Goal: Task Accomplishment & Management: Manage account settings

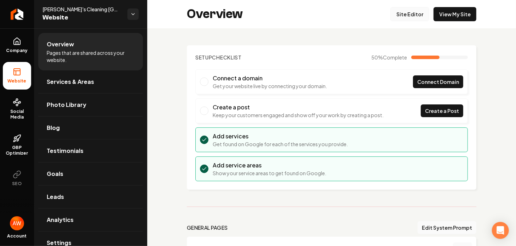
click at [398, 12] on link "Site Editor" at bounding box center [409, 14] width 39 height 14
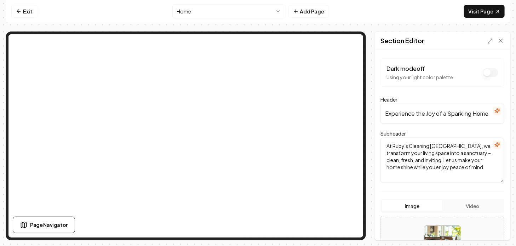
click at [426, 176] on textarea "At Ruby's Cleaning [GEOGRAPHIC_DATA], we transform your living space into a san…" at bounding box center [442, 160] width 124 height 45
click at [423, 192] on form "Dark mode off Using your light color palette. Header Experience the Joy of a Sp…" at bounding box center [442, 204] width 124 height 292
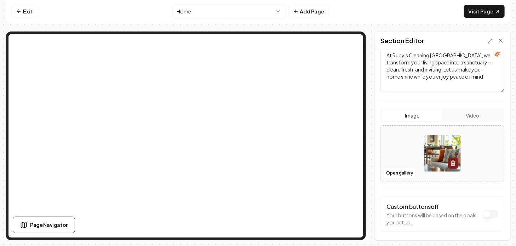
scroll to position [91, 0]
click at [450, 83] on textarea "At Ruby's Cleaning [GEOGRAPHIC_DATA], we transform your living space into a san…" at bounding box center [442, 68] width 124 height 45
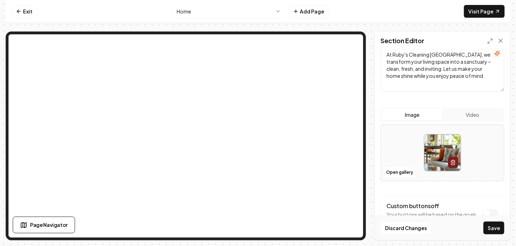
scroll to position [8, 0]
click at [499, 229] on button "Save" at bounding box center [493, 227] width 21 height 13
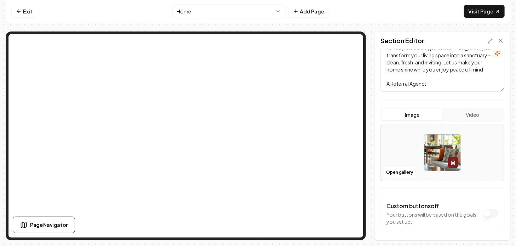
click at [430, 88] on textarea "At Ruby's Cleaning [GEOGRAPHIC_DATA], we transform your living space into a san…" at bounding box center [442, 68] width 124 height 45
drag, startPoint x: 429, startPoint y: 87, endPoint x: 423, endPoint y: 88, distance: 6.1
click at [423, 88] on textarea "At Ruby's Cleaning [GEOGRAPHIC_DATA], we transform your living space into a san…" at bounding box center [442, 68] width 124 height 45
click at [436, 85] on textarea "At Ruby's Cleaning [GEOGRAPHIC_DATA], we transform your living space into a san…" at bounding box center [442, 68] width 124 height 45
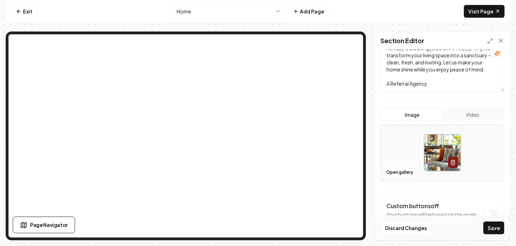
paste textarea "is not the employer of the domestic worker referred to you. The domestic worker…"
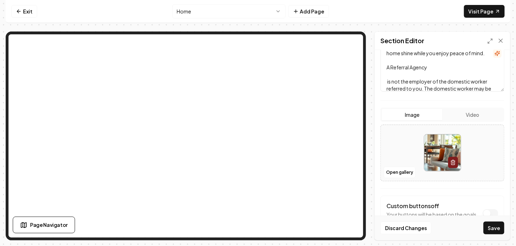
scroll to position [93, 0]
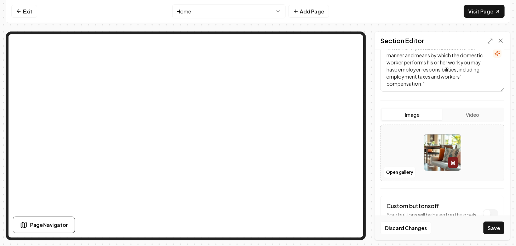
click at [436, 85] on textarea "At Ruby's Cleaning [GEOGRAPHIC_DATA], we transform your living space into a san…" at bounding box center [442, 68] width 124 height 45
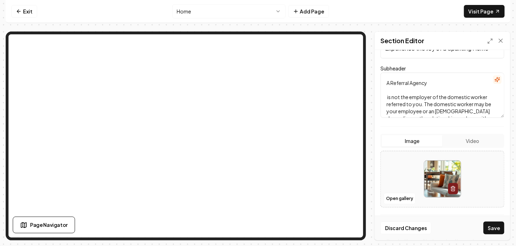
scroll to position [45, 0]
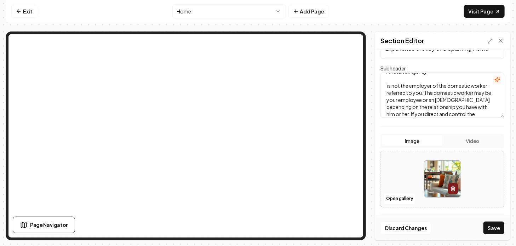
drag, startPoint x: 436, startPoint y: 85, endPoint x: 386, endPoint y: 78, distance: 50.0
click at [386, 78] on textarea "At Ruby's Cleaning [GEOGRAPHIC_DATA], we transform your living space into a san…" at bounding box center [442, 95] width 124 height 45
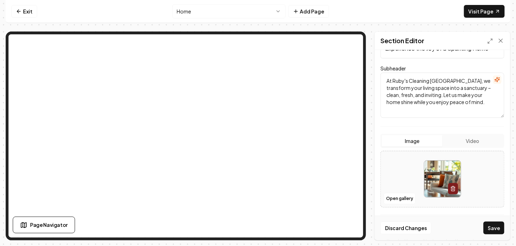
scroll to position [0, 0]
type textarea "At Ruby's Cleaning [GEOGRAPHIC_DATA], we transform your living space into a san…"
click at [495, 229] on button "Save" at bounding box center [493, 227] width 21 height 13
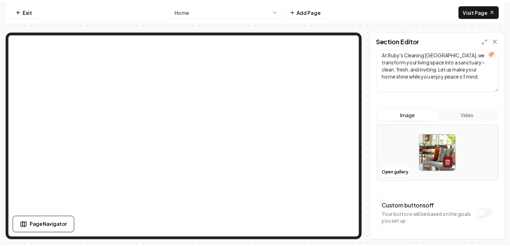
scroll to position [112, 0]
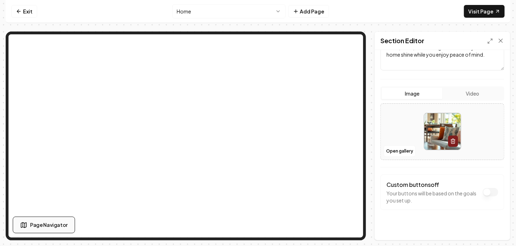
click at [59, 222] on span "Page Navigator" at bounding box center [48, 224] width 37 height 7
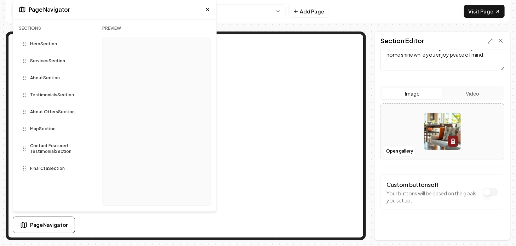
click at [47, 79] on span "About Section" at bounding box center [45, 78] width 30 height 6
click at [52, 79] on span "About Section" at bounding box center [45, 78] width 30 height 6
click at [373, 149] on div "Page Settings Section Editor Dark mode off Using your light color palette. Head…" at bounding box center [258, 135] width 504 height 209
click at [209, 8] on icon at bounding box center [207, 9] width 3 height 3
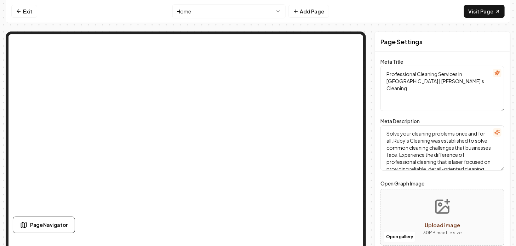
scroll to position [0, 0]
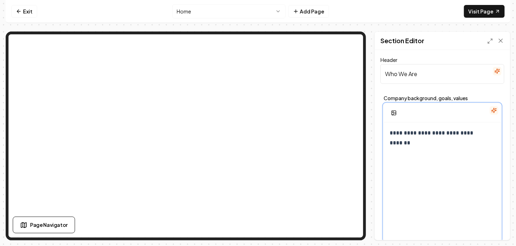
click at [427, 143] on p "**********" at bounding box center [436, 138] width 95 height 20
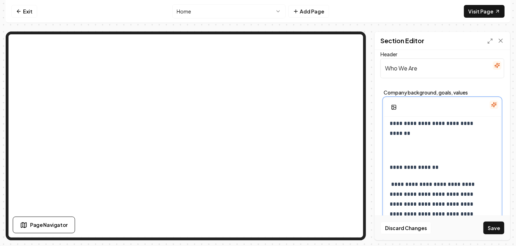
scroll to position [2, 0]
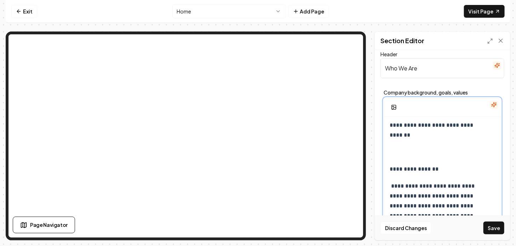
click at [427, 143] on div "**********" at bounding box center [442, 215] width 117 height 201
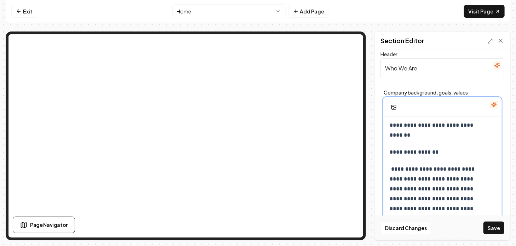
click at [389, 170] on div "**********" at bounding box center [442, 207] width 117 height 184
click at [487, 228] on button "Save" at bounding box center [493, 227] width 21 height 13
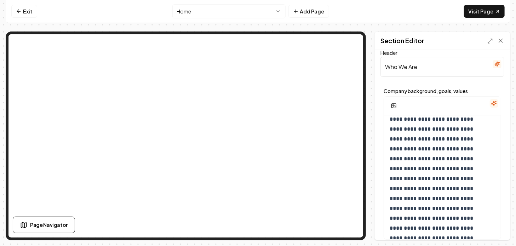
scroll to position [0, 0]
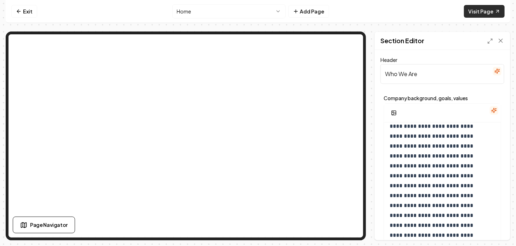
click at [475, 12] on link "Visit Page" at bounding box center [484, 11] width 41 height 13
click at [33, 14] on link "Exit" at bounding box center [24, 11] width 26 height 13
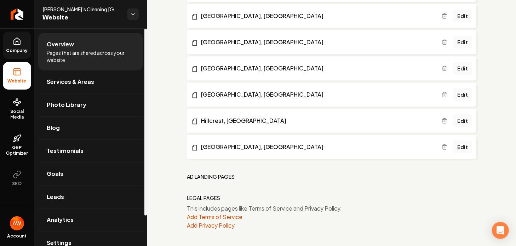
click at [13, 45] on icon at bounding box center [17, 41] width 8 height 8
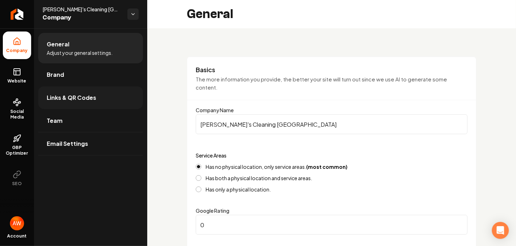
click at [98, 94] on link "Links & QR Codes" at bounding box center [90, 97] width 105 height 23
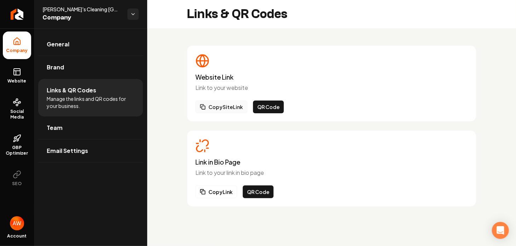
click at [240, 104] on button "Copy Site Link" at bounding box center [221, 106] width 52 height 13
click at [14, 75] on rect at bounding box center [17, 72] width 6 height 6
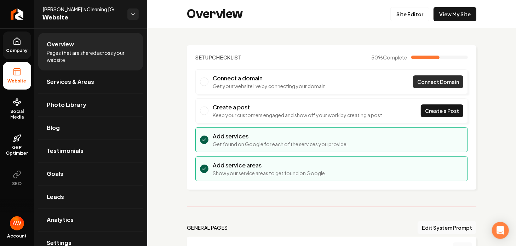
click at [417, 80] on span "Connect Domain" at bounding box center [438, 81] width 42 height 7
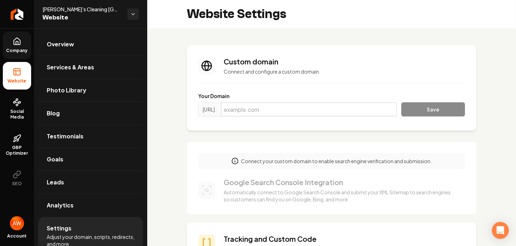
click at [332, 106] on input "Main content area" at bounding box center [309, 109] width 176 height 14
click at [417, 110] on button "Save" at bounding box center [433, 109] width 64 height 14
click at [246, 109] on input "[DOMAIN_NAME]" at bounding box center [309, 109] width 176 height 14
click at [261, 109] on input "[DOMAIN_NAME]" at bounding box center [309, 109] width 176 height 14
click at [283, 109] on input "[DOMAIN_NAME]" at bounding box center [309, 109] width 176 height 14
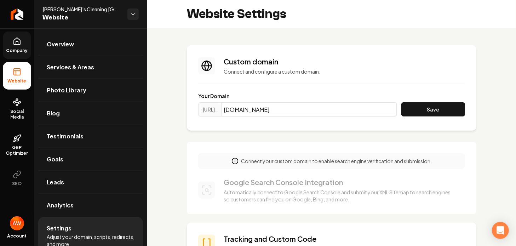
click at [293, 110] on input "[DOMAIN_NAME]" at bounding box center [309, 109] width 176 height 14
type input "[DOMAIN_NAME]"
click at [419, 109] on button "Save" at bounding box center [433, 109] width 64 height 14
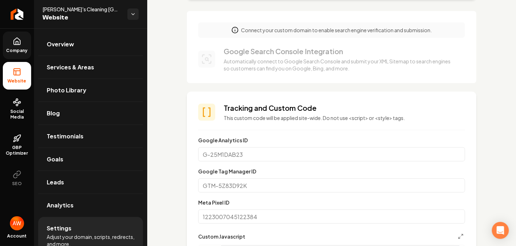
scroll to position [57, 0]
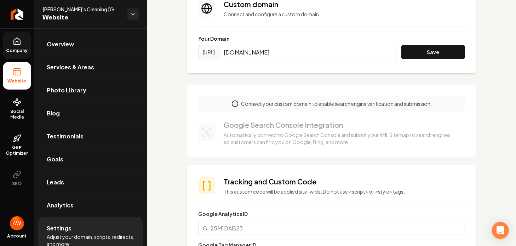
click at [18, 41] on icon at bounding box center [17, 42] width 2 height 3
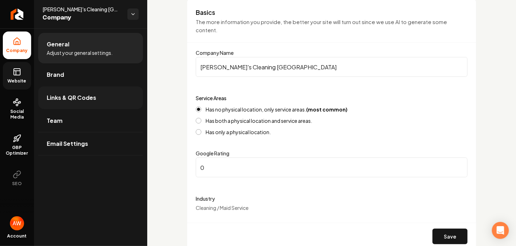
click at [78, 97] on span "Links & QR Codes" at bounding box center [72, 97] width 50 height 8
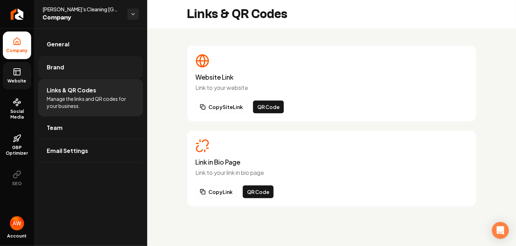
click at [62, 67] on span "Brand" at bounding box center [55, 67] width 17 height 8
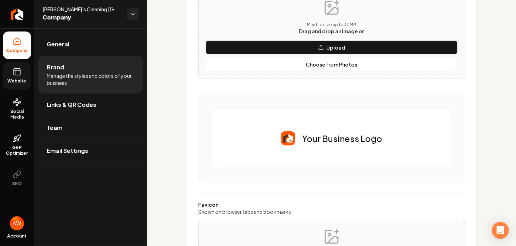
scroll to position [162, 0]
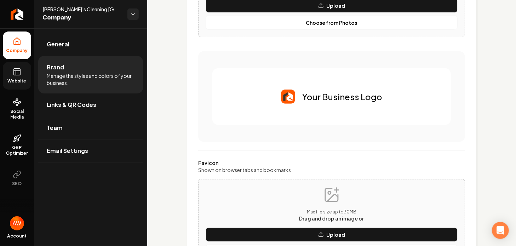
click at [302, 93] on p "Your Business Logo" at bounding box center [342, 96] width 80 height 11
click at [289, 94] on img "Main content area" at bounding box center [288, 96] width 14 height 14
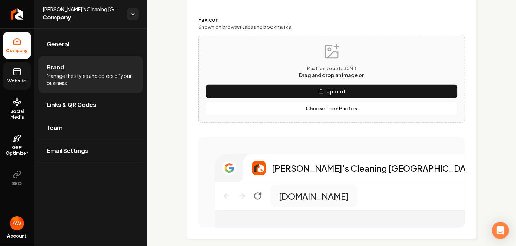
scroll to position [337, 0]
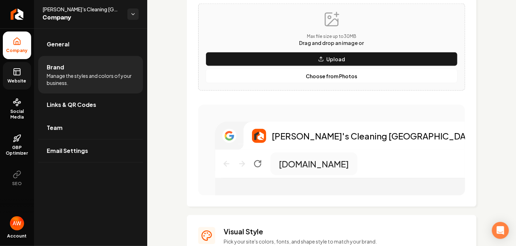
click at [304, 135] on p "[PERSON_NAME]'s Cleaning [GEOGRAPHIC_DATA]" at bounding box center [375, 135] width 207 height 11
click at [303, 162] on p "[DOMAIN_NAME]" at bounding box center [314, 163] width 70 height 11
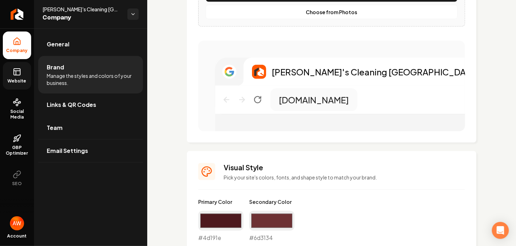
scroll to position [402, 0]
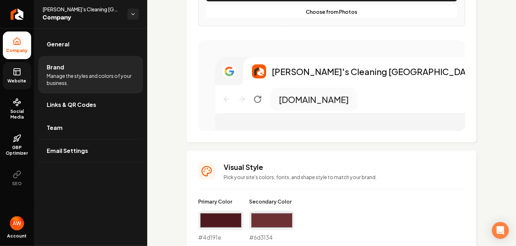
click at [15, 79] on span "Website" at bounding box center [17, 81] width 24 height 6
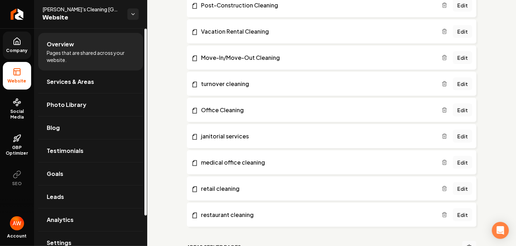
click at [20, 46] on link "Company" at bounding box center [17, 45] width 28 height 28
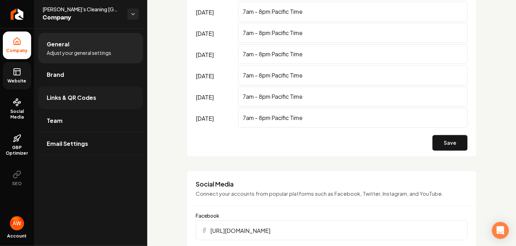
click at [69, 102] on span "Links & QR Codes" at bounding box center [72, 97] width 50 height 8
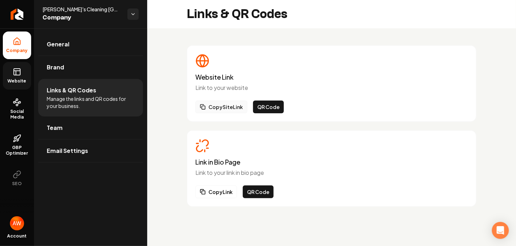
click at [233, 106] on button "Copy Site Link" at bounding box center [221, 106] width 52 height 13
click at [67, 44] on span "General" at bounding box center [58, 44] width 23 height 8
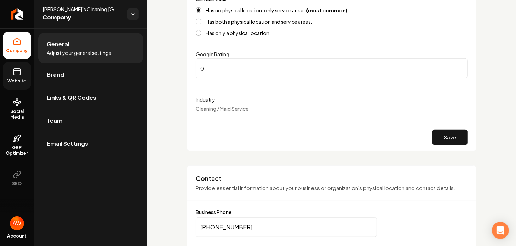
scroll to position [208, 0]
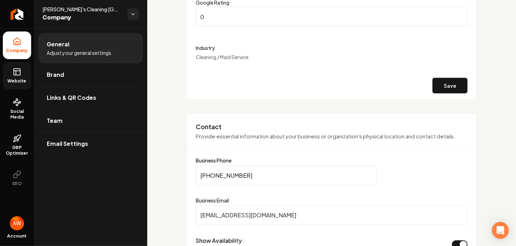
click at [259, 214] on input "[EMAIL_ADDRESS][DOMAIN_NAME]" at bounding box center [332, 215] width 272 height 20
click at [219, 215] on input "[EMAIL_ADDRESS][DOMAIN_NAME]" at bounding box center [332, 215] width 272 height 20
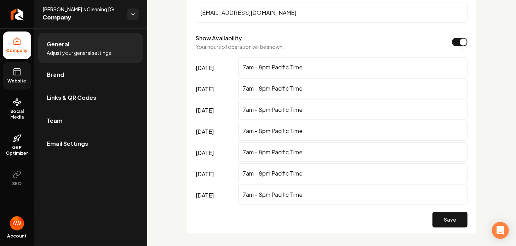
scroll to position [413, 0]
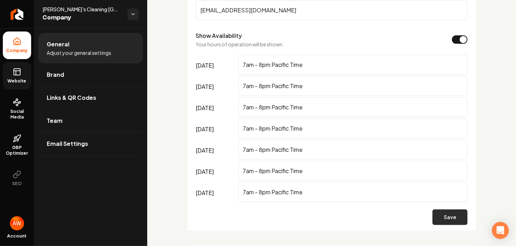
type input "[EMAIL_ADDRESS][DOMAIN_NAME]"
click at [439, 217] on button "Save" at bounding box center [449, 217] width 35 height 16
